Goal: Complete application form

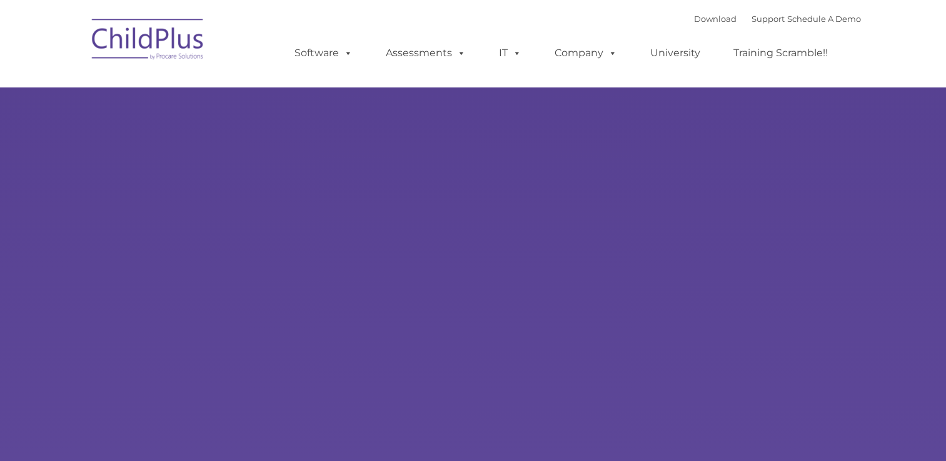
type input ""
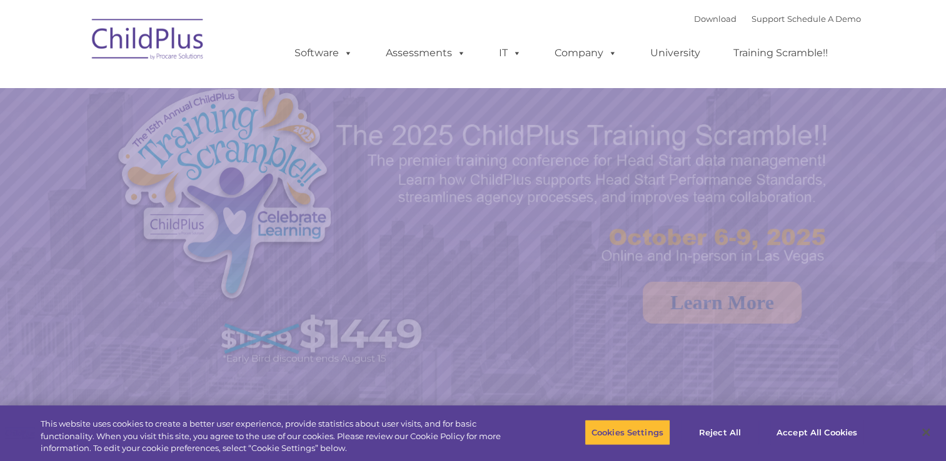
select select "MEDIUM"
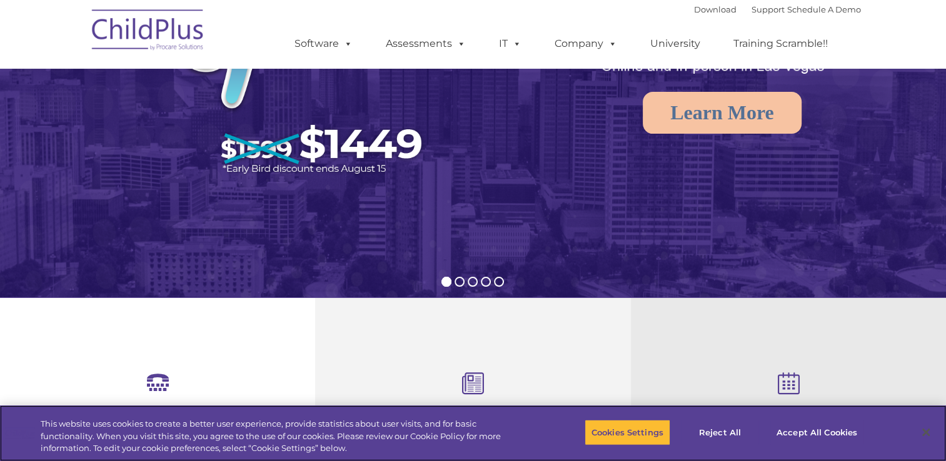
scroll to position [167, 0]
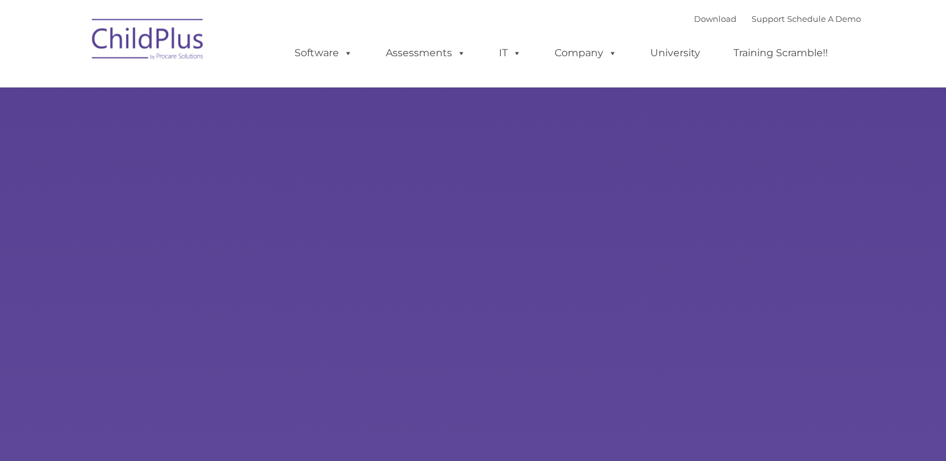
type input ""
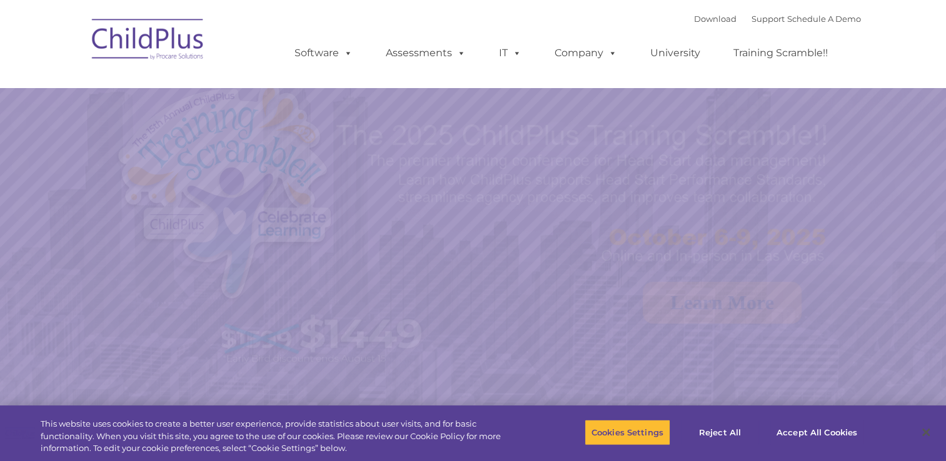
select select "MEDIUM"
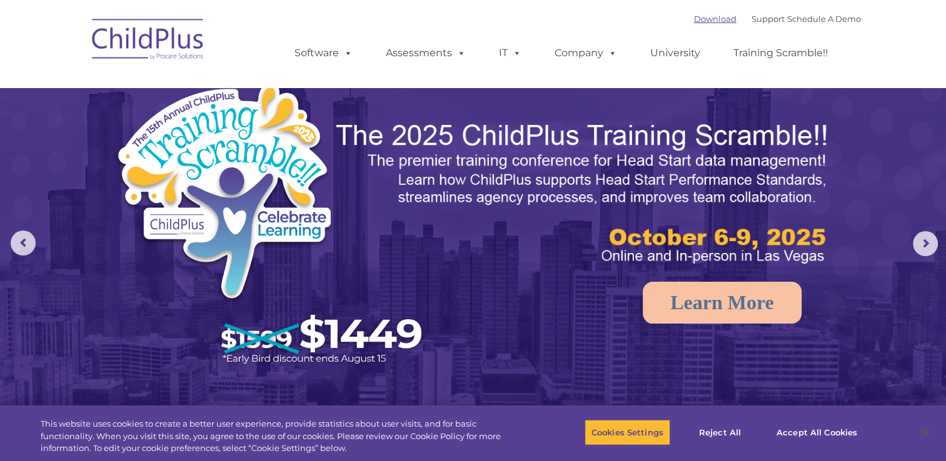
click at [705, 22] on link "Download" at bounding box center [715, 19] width 43 height 10
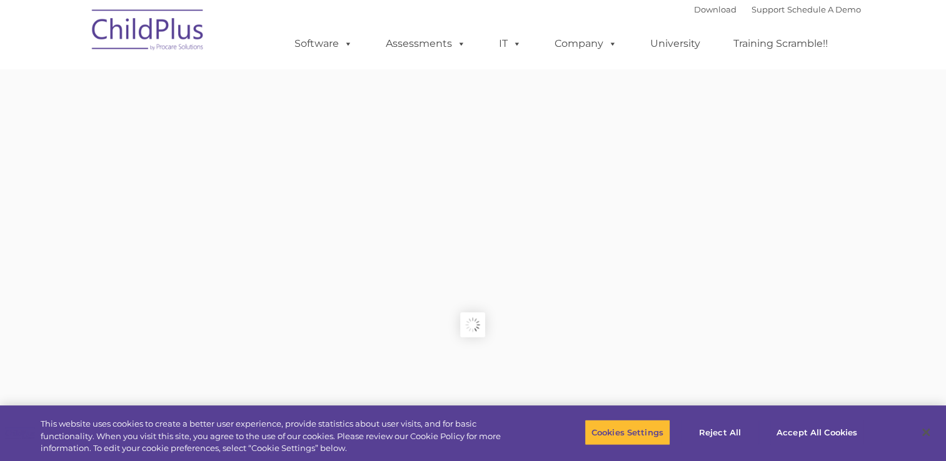
type input ""
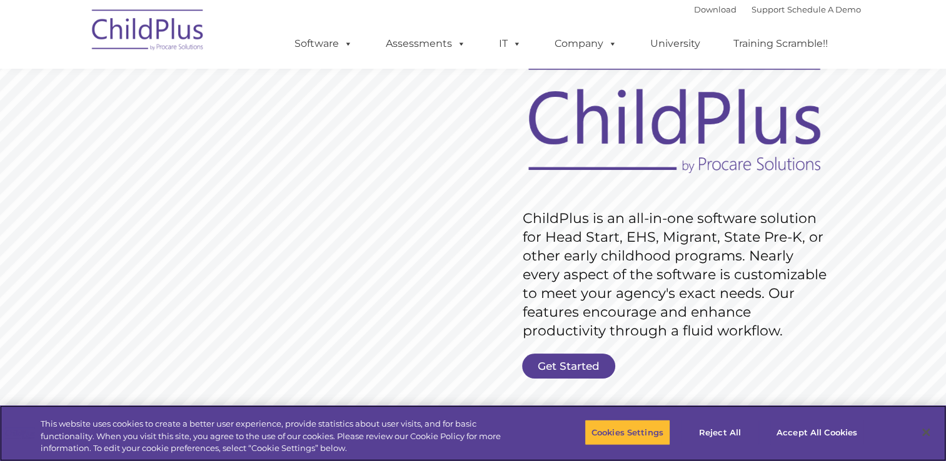
scroll to position [58, 0]
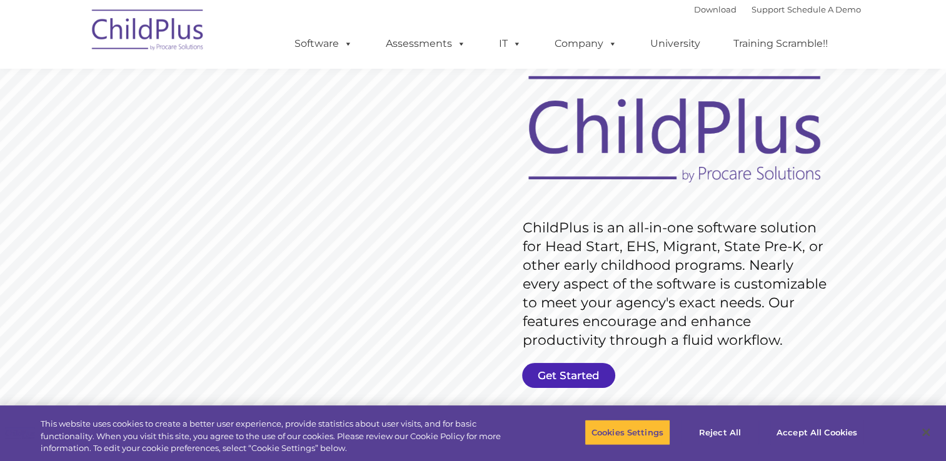
click at [539, 377] on link "Get Started" at bounding box center [568, 375] width 93 height 25
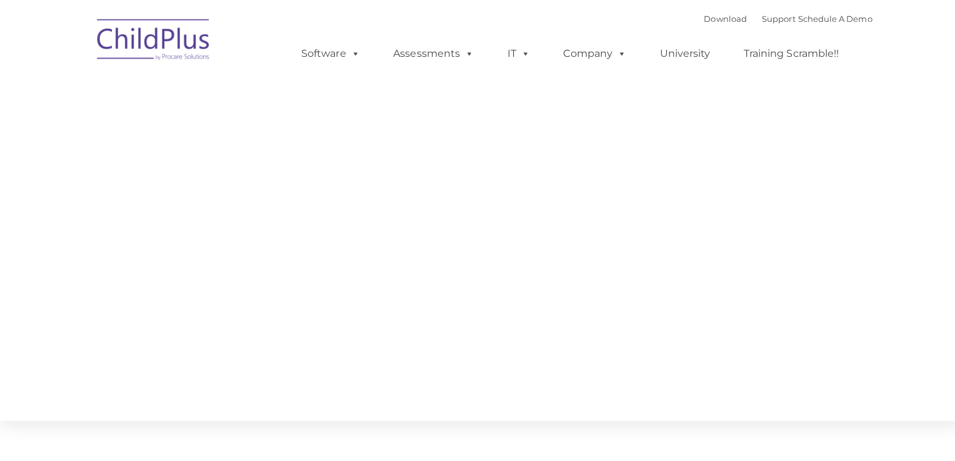
type input ""
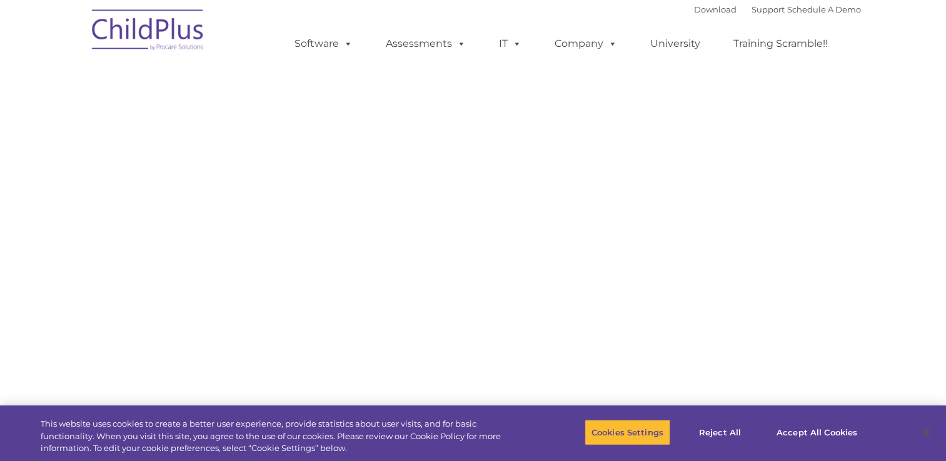
select select "MEDIUM"
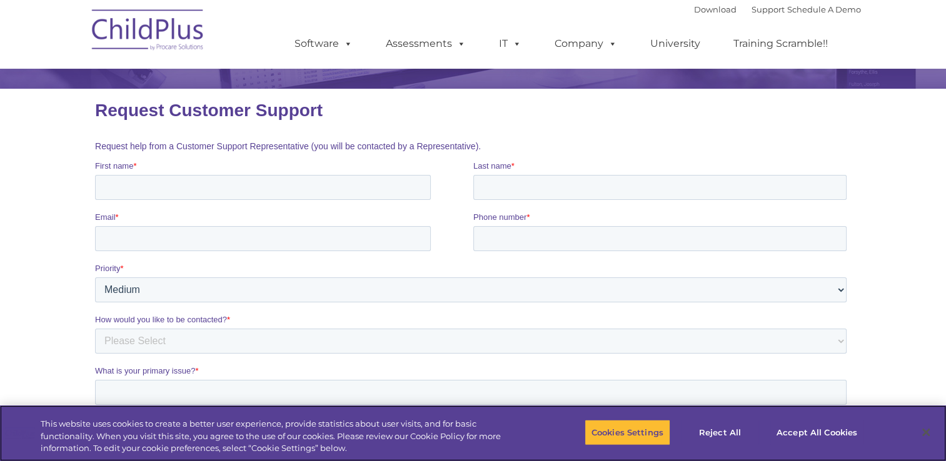
scroll to position [124, 0]
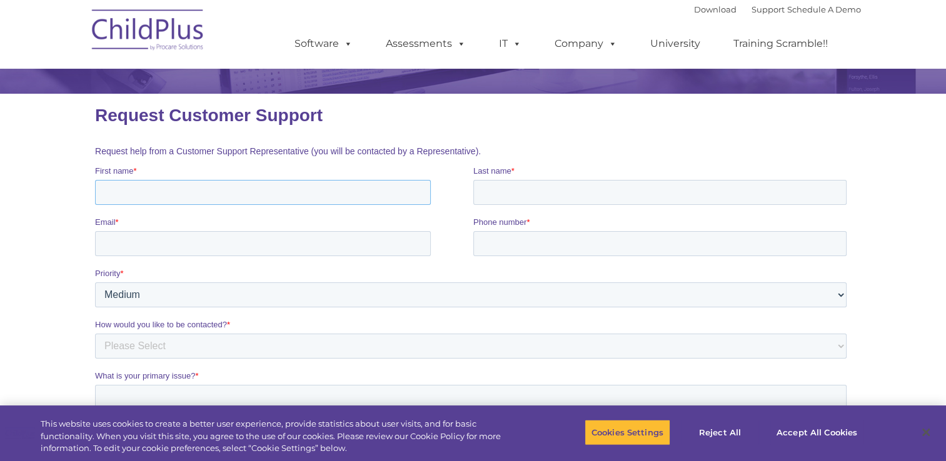
click at [381, 198] on input "First name *" at bounding box center [262, 192] width 336 height 25
type input "Alexandra"
click at [491, 195] on input "Last name *" at bounding box center [659, 192] width 373 height 25
type input "Griffith"
click at [387, 256] on input "Email *" at bounding box center [262, 243] width 336 height 25
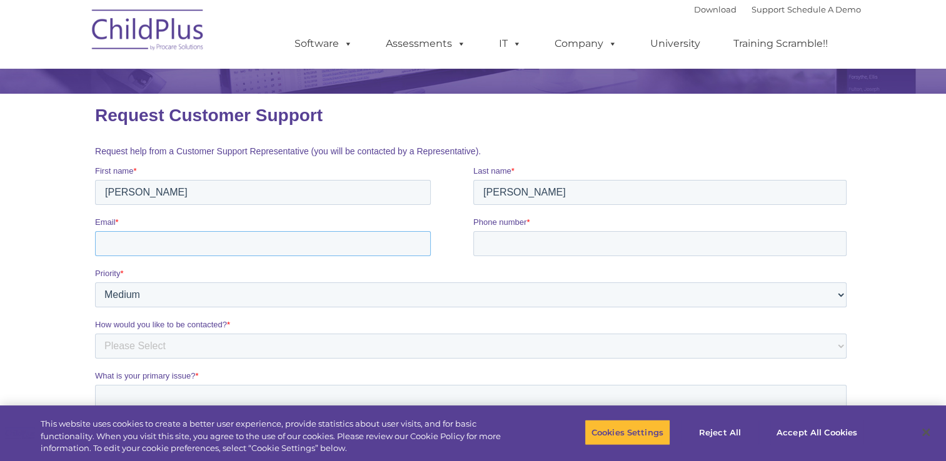
type input "hsgriffith25@gmail.com"
click at [516, 241] on input "Phone number *" at bounding box center [659, 243] width 373 height 25
type input "5745401624"
click at [204, 293] on select "Please Select Low Medium High" at bounding box center [469, 295] width 751 height 25
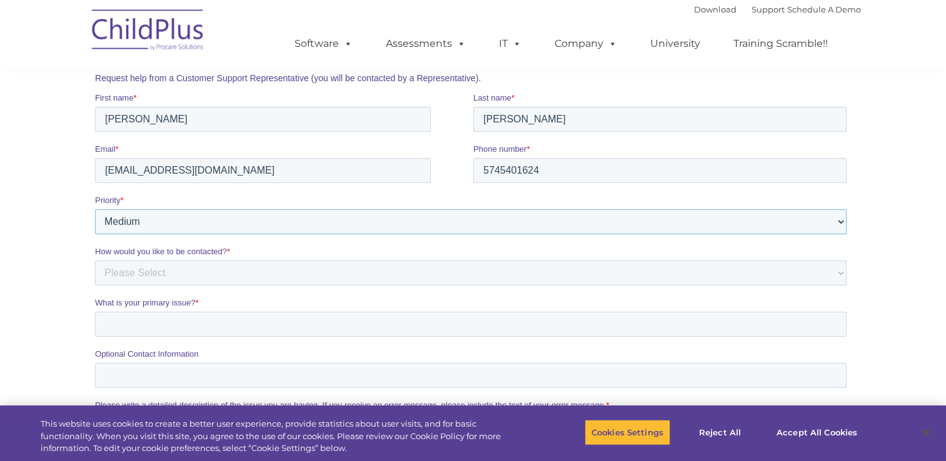
scroll to position [193, 0]
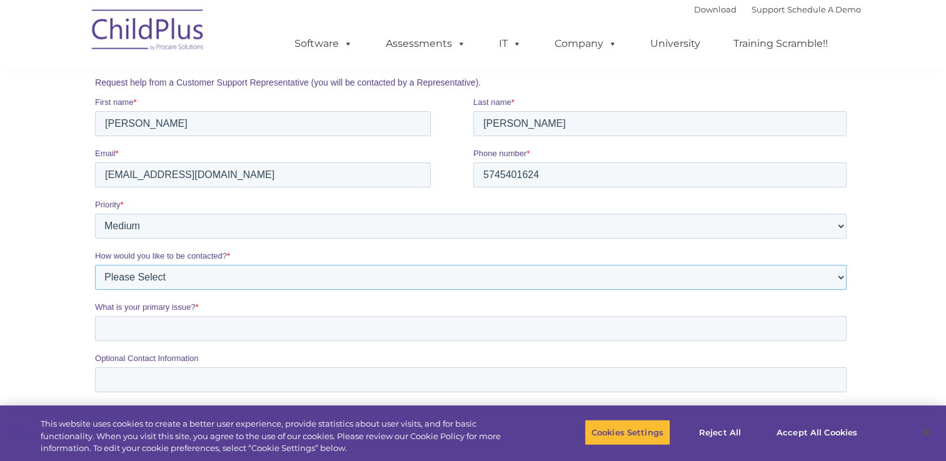
click at [322, 276] on select "Please Select Phone Email" at bounding box center [469, 277] width 751 height 25
select select "Phone"
click at [94, 265] on select "Please Select Phone Email" at bounding box center [469, 277] width 751 height 25
click at [305, 328] on input "What is your primary issue? *" at bounding box center [469, 328] width 751 height 25
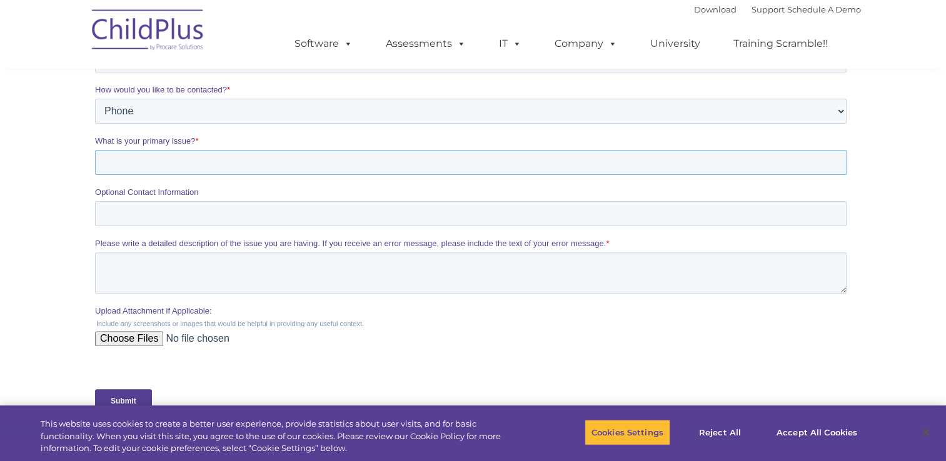
scroll to position [358, 0]
click at [233, 219] on input "Optional Contact Information" at bounding box center [469, 215] width 751 height 25
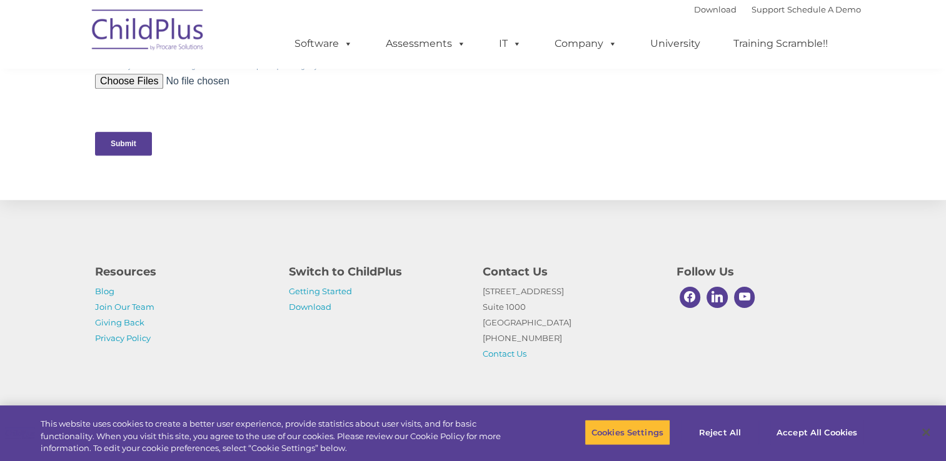
scroll to position [633, 0]
click at [232, 244] on div "Resources Blog Join Our Team Giving Back Privacy Policy Switch to ChildPlus Get…" at bounding box center [473, 303] width 946 height 218
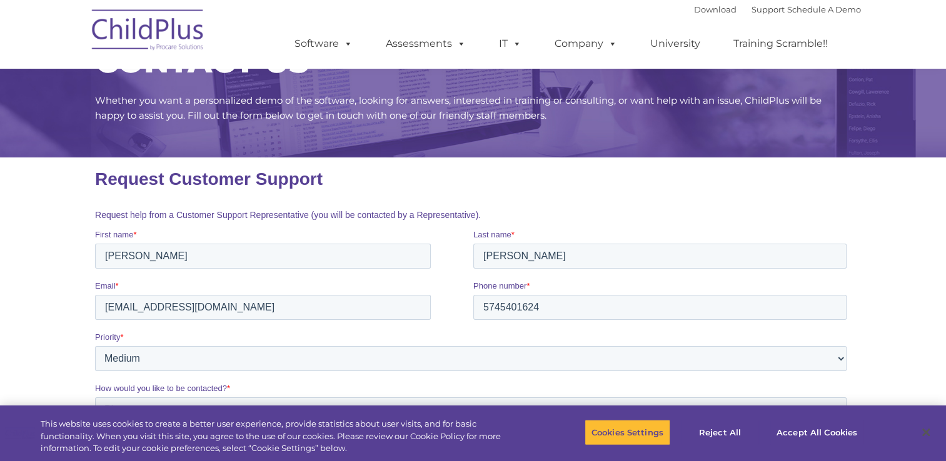
scroll to position [0, 0]
